Goal: Find specific page/section: Find specific page/section

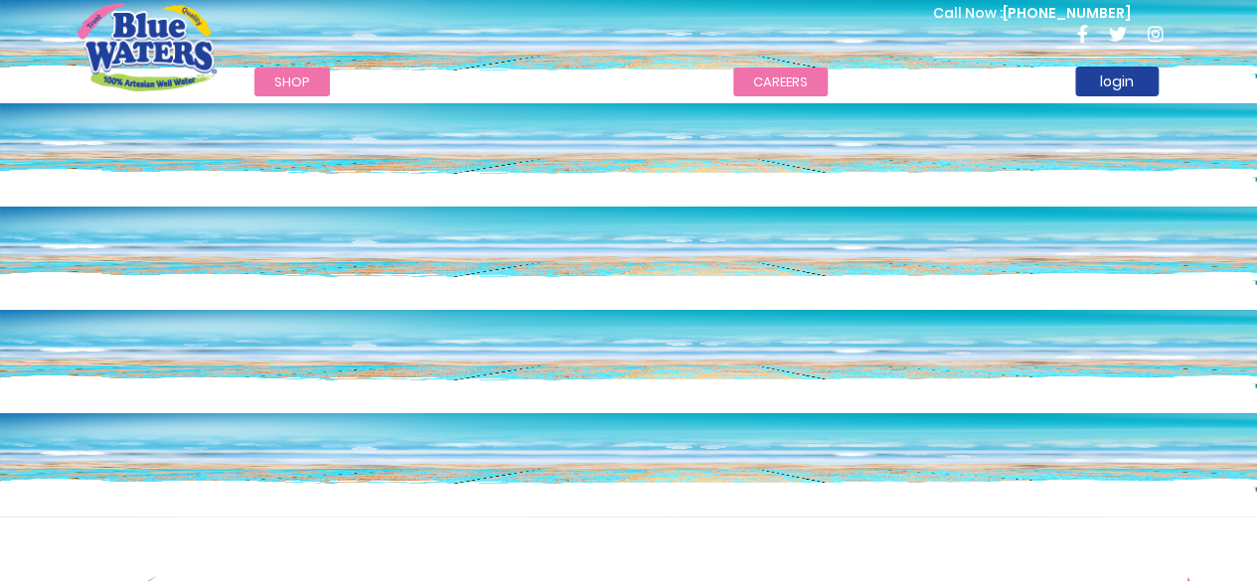
click at [760, 75] on link "careers" at bounding box center [780, 82] width 94 height 29
click at [760, 80] on link "careers" at bounding box center [780, 82] width 94 height 29
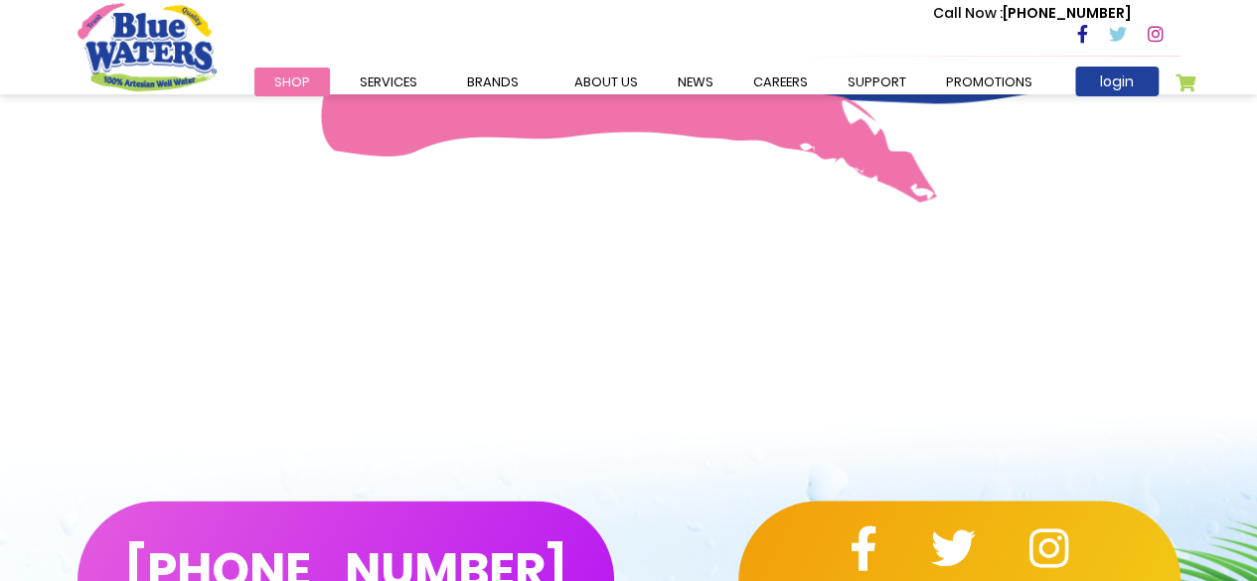
scroll to position [1421, 0]
